Goal: Subscribe to service/newsletter

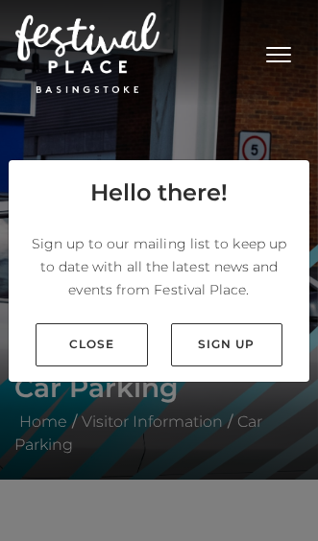
scroll to position [70, 0]
click at [248, 323] on link "Sign up" at bounding box center [227, 344] width 112 height 43
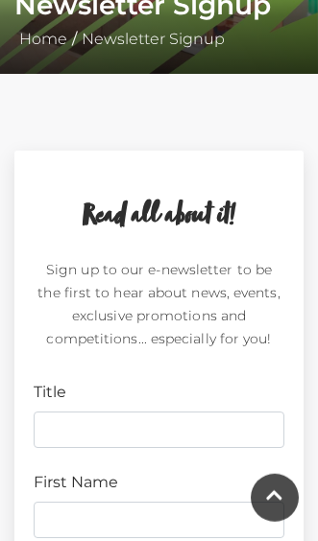
scroll to position [426, 0]
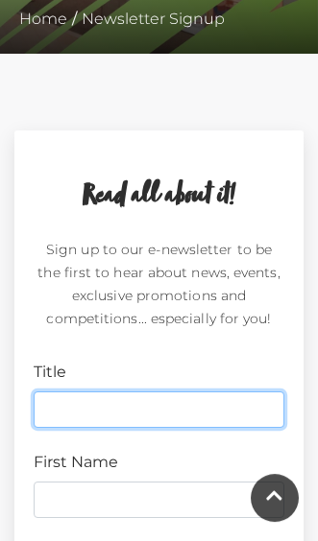
click at [177, 414] on input "Title" at bounding box center [159, 409] width 250 height 36
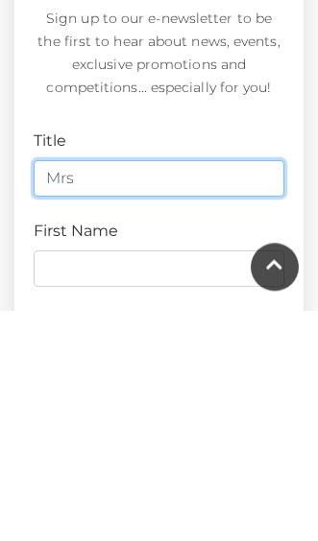
type input "Mrs"
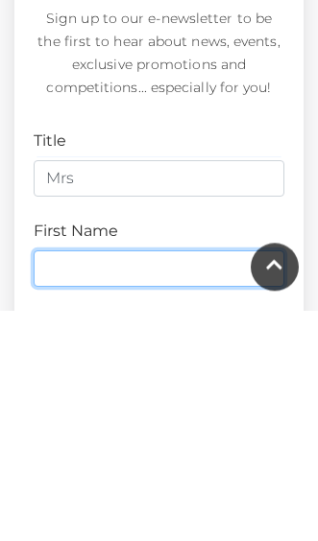
click at [128, 482] on input "First Name" at bounding box center [159, 500] width 250 height 36
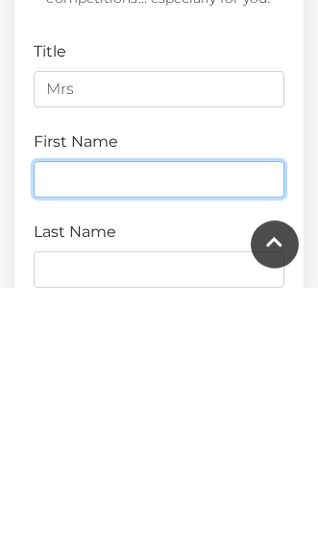
type input "S"
type input "Sue"
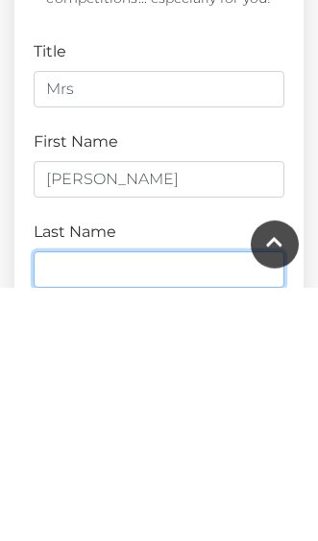
type input "Hockham"
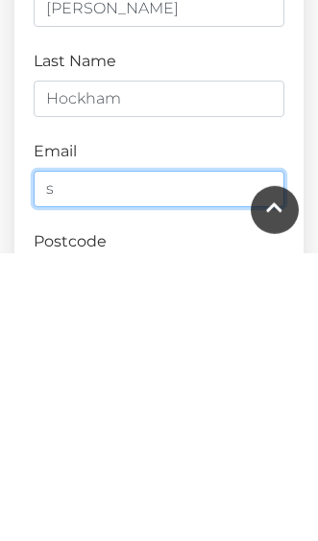
scroll to position [663, 0]
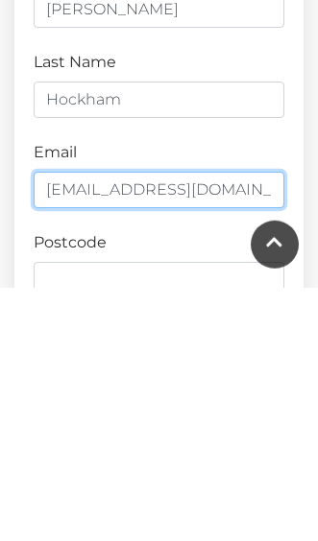
type input "suehock@hotmail.co.uk"
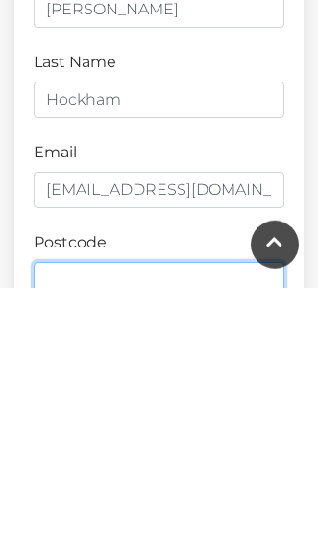
click at [181, 515] on input "Postcode" at bounding box center [159, 533] width 250 height 36
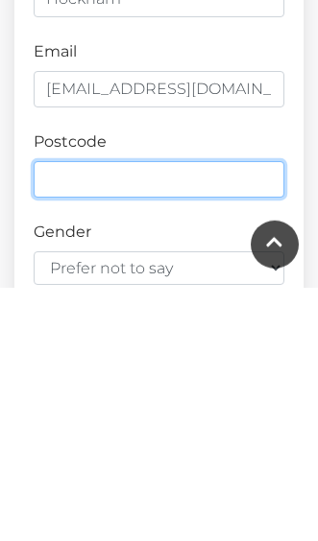
type input "RG7 1SG"
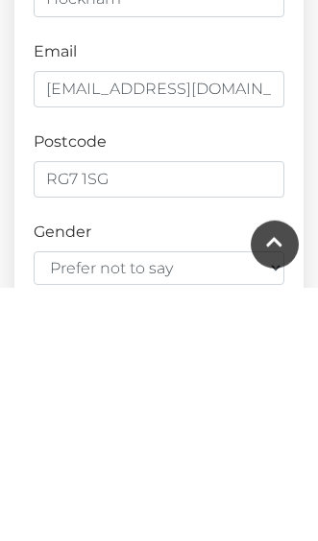
scroll to position [1017, 0]
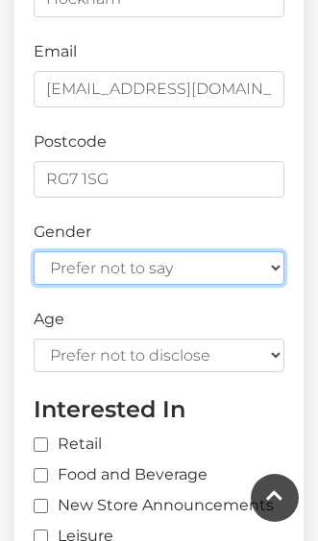
click at [265, 256] on select "Prefer not to say Female Male" at bounding box center [159, 268] width 250 height 34
select select "female"
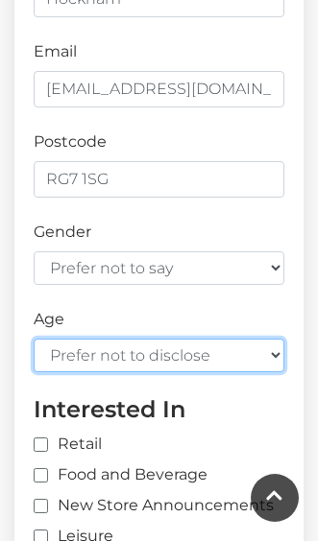
click at [201, 342] on select "Prefer not to disclose Under 18 18-24 25-34 35-44 45-54 55-64 65+" at bounding box center [159, 356] width 250 height 34
click at [266, 341] on select "Prefer not to disclose Under 18 18-24 25-34 35-44 45-54 55-64 65+" at bounding box center [159, 356] width 250 height 34
select select "65+"
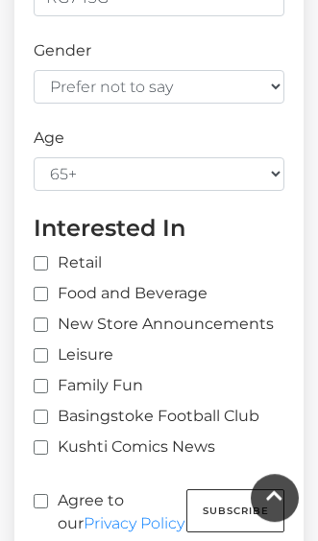
click at [44, 289] on input "Food and Beverage" at bounding box center [40, 295] width 12 height 12
checkbox input "true"
click at [50, 313] on label "New Store Announcements" at bounding box center [154, 324] width 240 height 23
click at [46, 319] on input "New Store Announcements" at bounding box center [40, 325] width 12 height 12
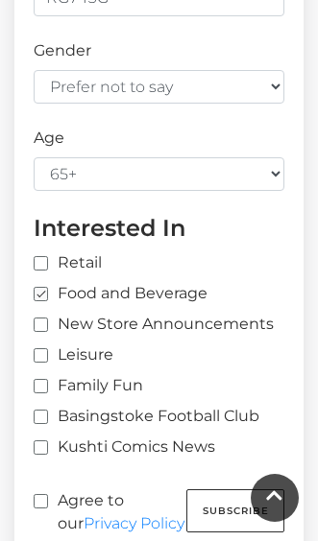
checkbox input "true"
click at [47, 258] on input "Retail" at bounding box center [173, 264] width 279 height 12
checkbox input "true"
click at [42, 489] on label "Agree to our Privacy Policy" at bounding box center [110, 512] width 153 height 46
click at [42, 496] on input "Agree to our Privacy Policy" at bounding box center [40, 502] width 12 height 12
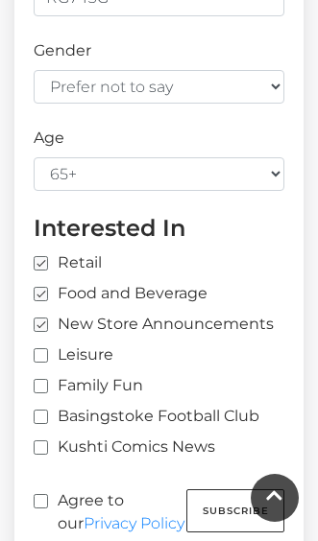
checkbox input "true"
click at [241, 490] on button "Subscribe" at bounding box center [235, 510] width 98 height 43
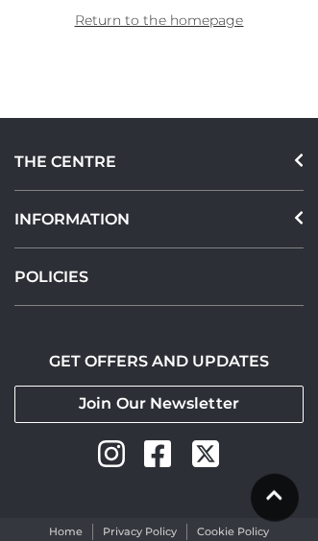
scroll to position [803, 0]
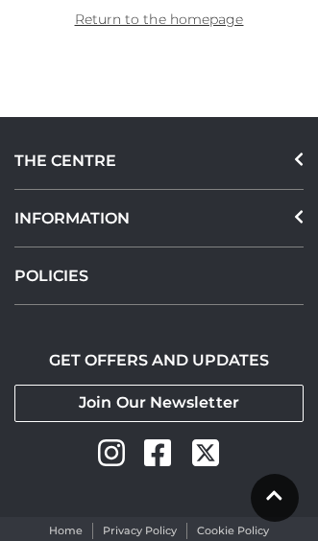
click at [260, 155] on div "THE CENTRE" at bounding box center [158, 161] width 289 height 58
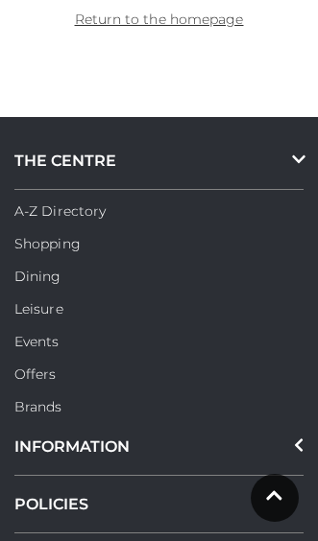
click at [216, 378] on li "Offers" at bounding box center [158, 369] width 289 height 33
click at [70, 365] on li "Offers" at bounding box center [158, 369] width 289 height 33
click at [28, 368] on link "Offers" at bounding box center [35, 374] width 42 height 17
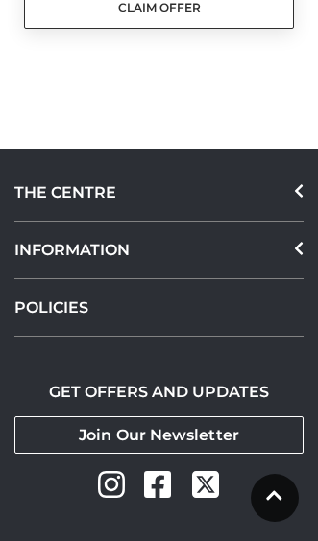
scroll to position [1595, 0]
